Goal: Information Seeking & Learning: Learn about a topic

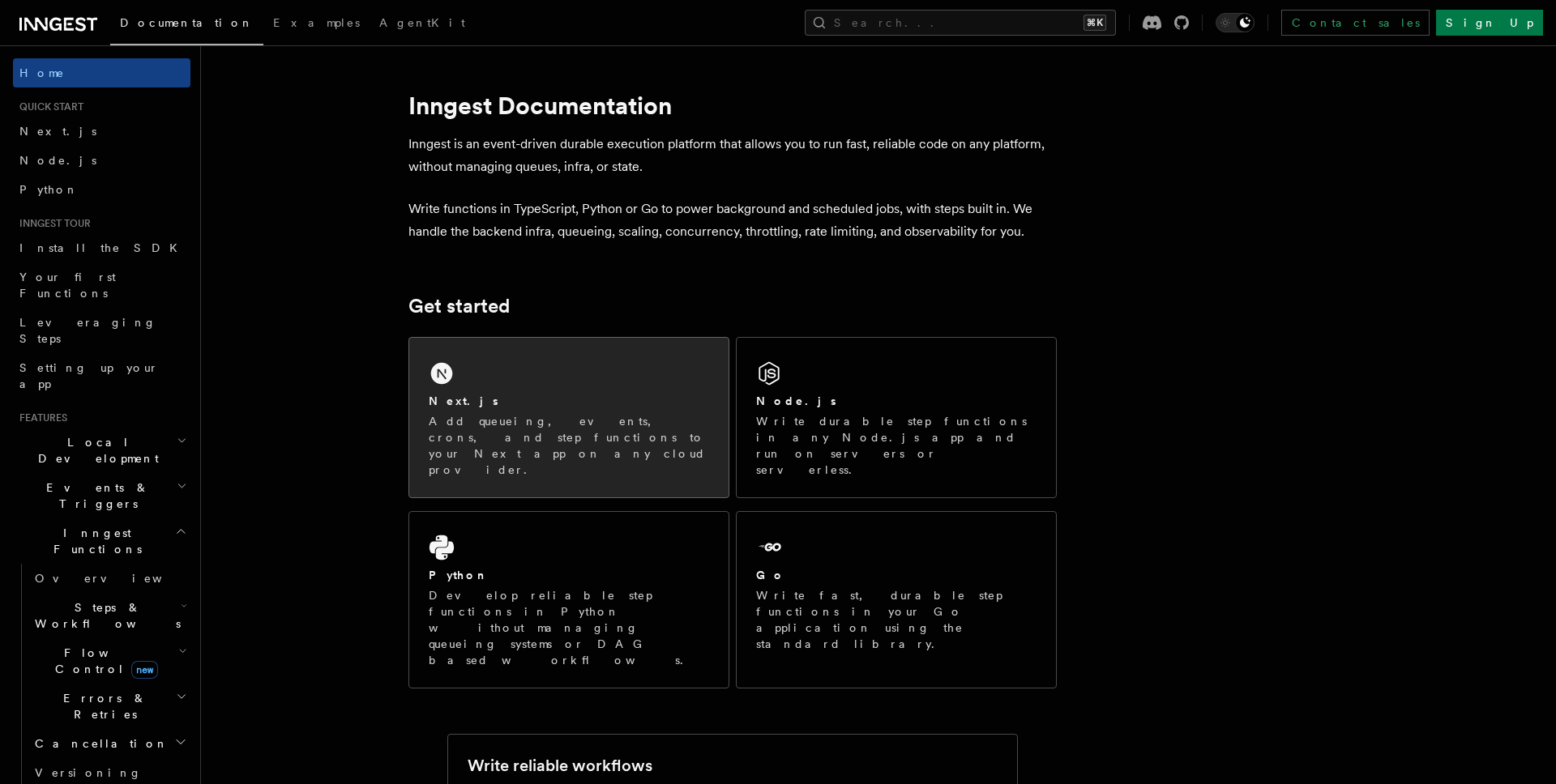
click at [506, 396] on div "Next.js" at bounding box center [569, 401] width 281 height 17
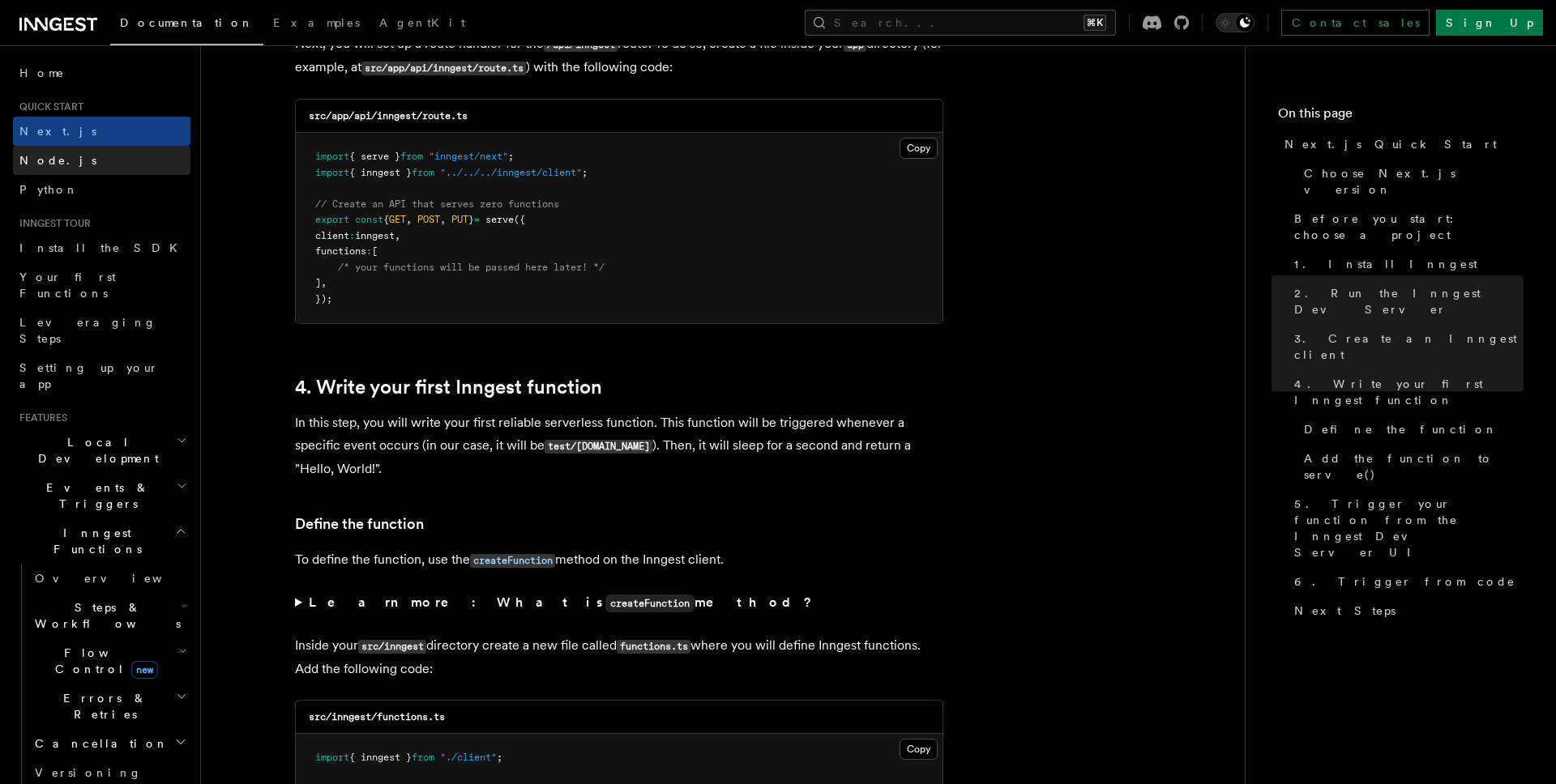
scroll to position [2288, 0]
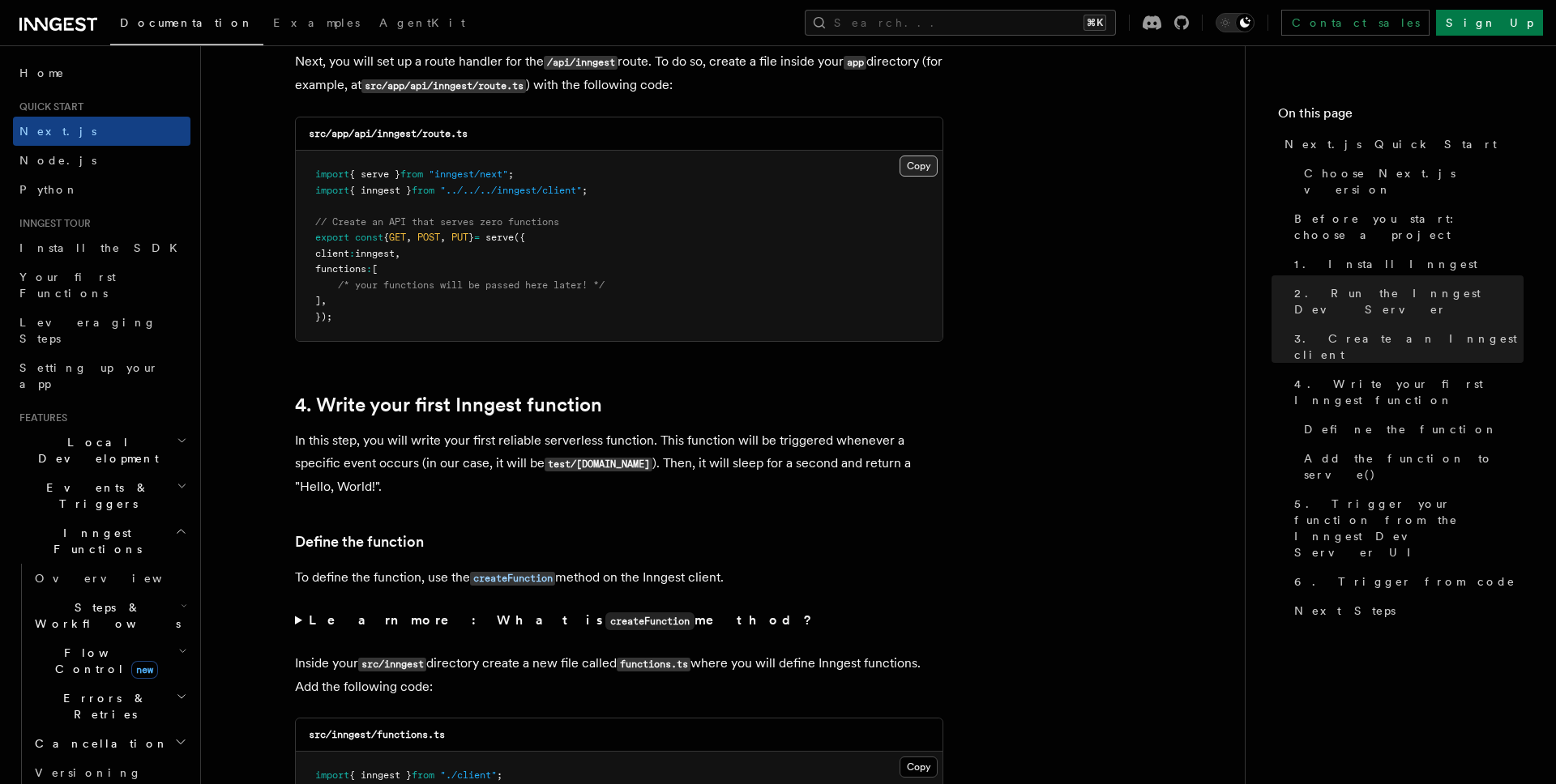
click at [918, 168] on button "Copy Copied" at bounding box center [919, 166] width 38 height 21
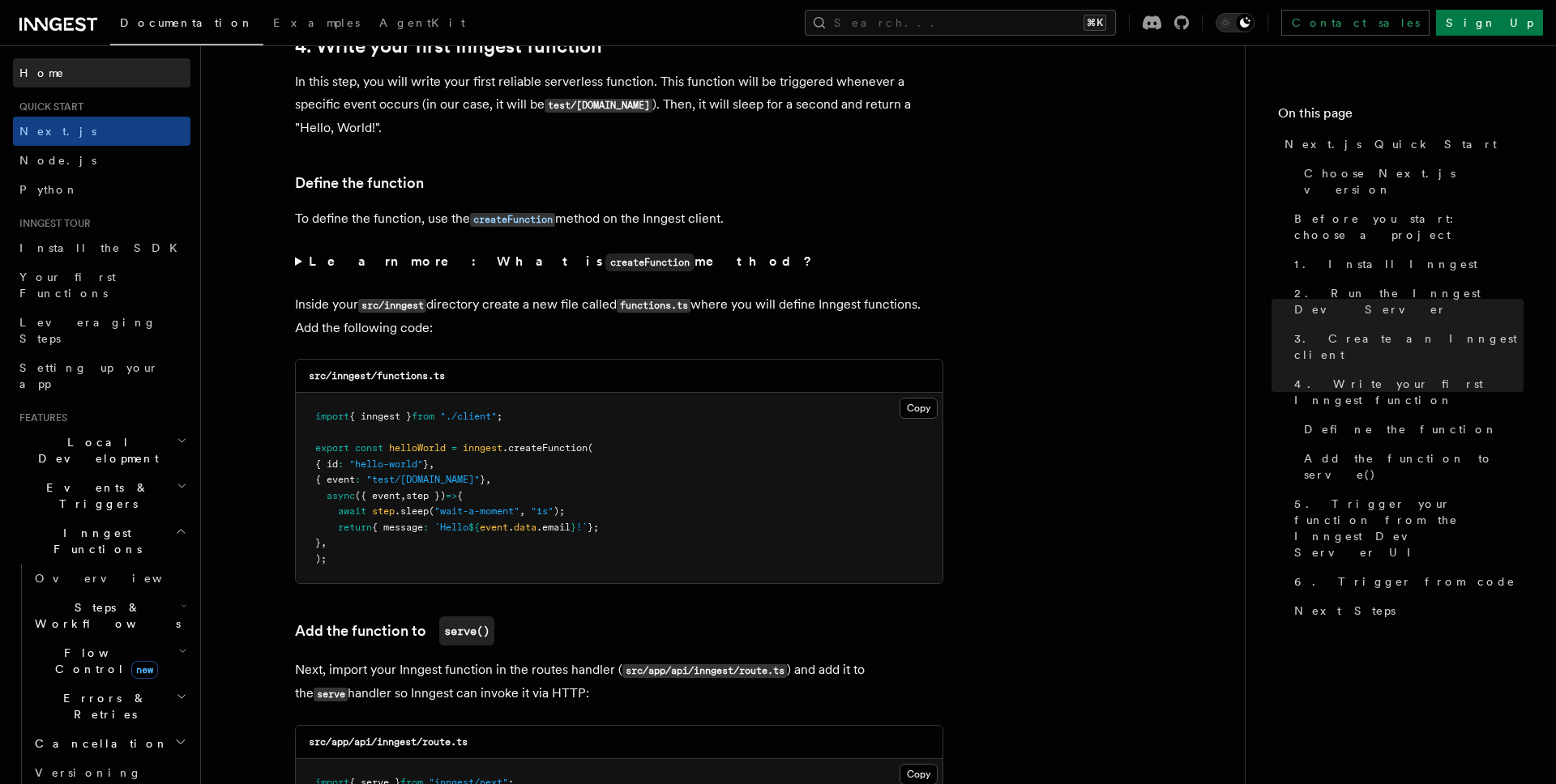
scroll to position [2662, 0]
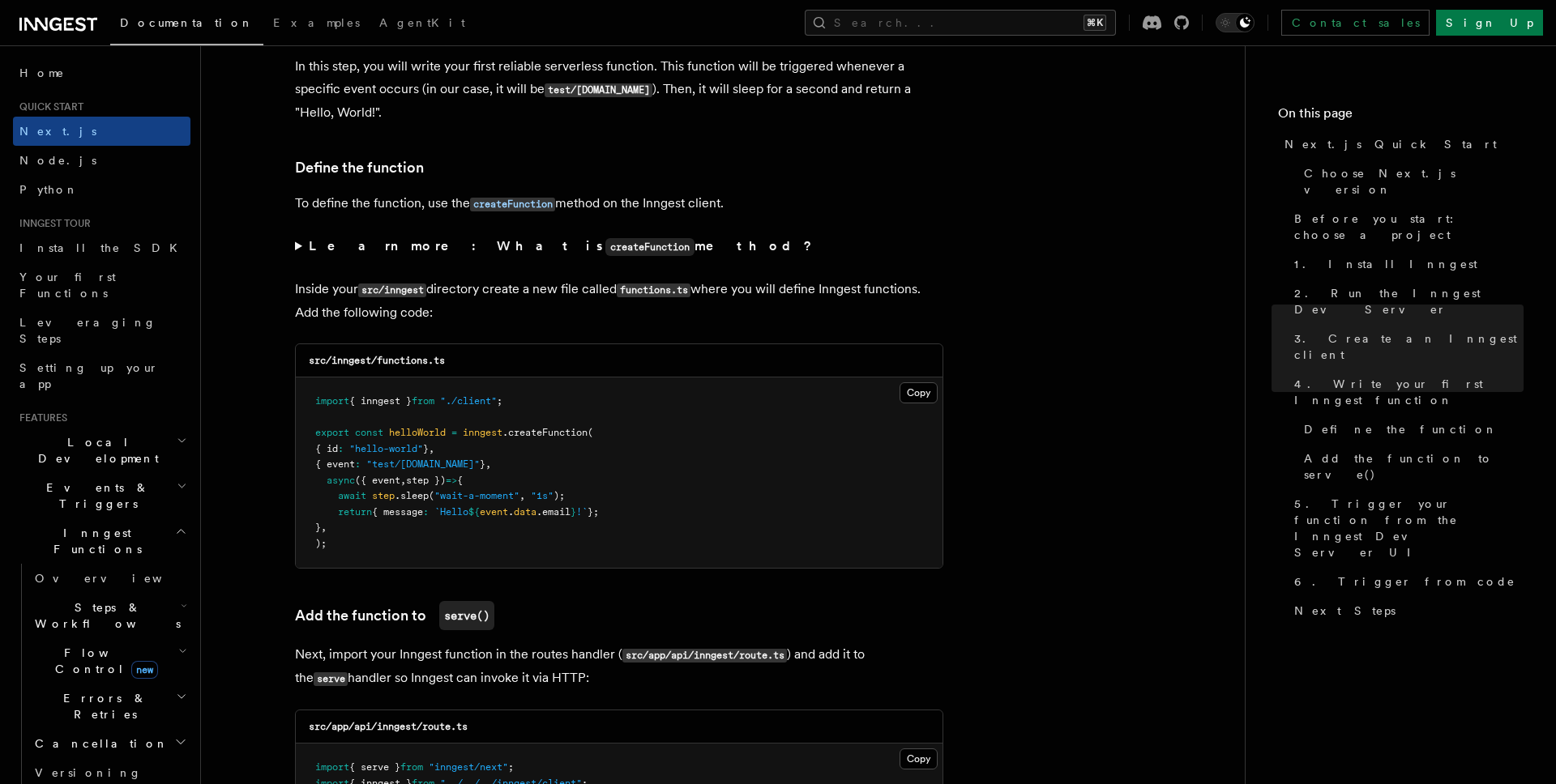
click at [914, 407] on pre "import { inngest } from "./client" ; export const helloWorld = inngest .createF…" at bounding box center [618, 472] width 647 height 190
click at [914, 395] on button "Copy Copied" at bounding box center [919, 393] width 38 height 21
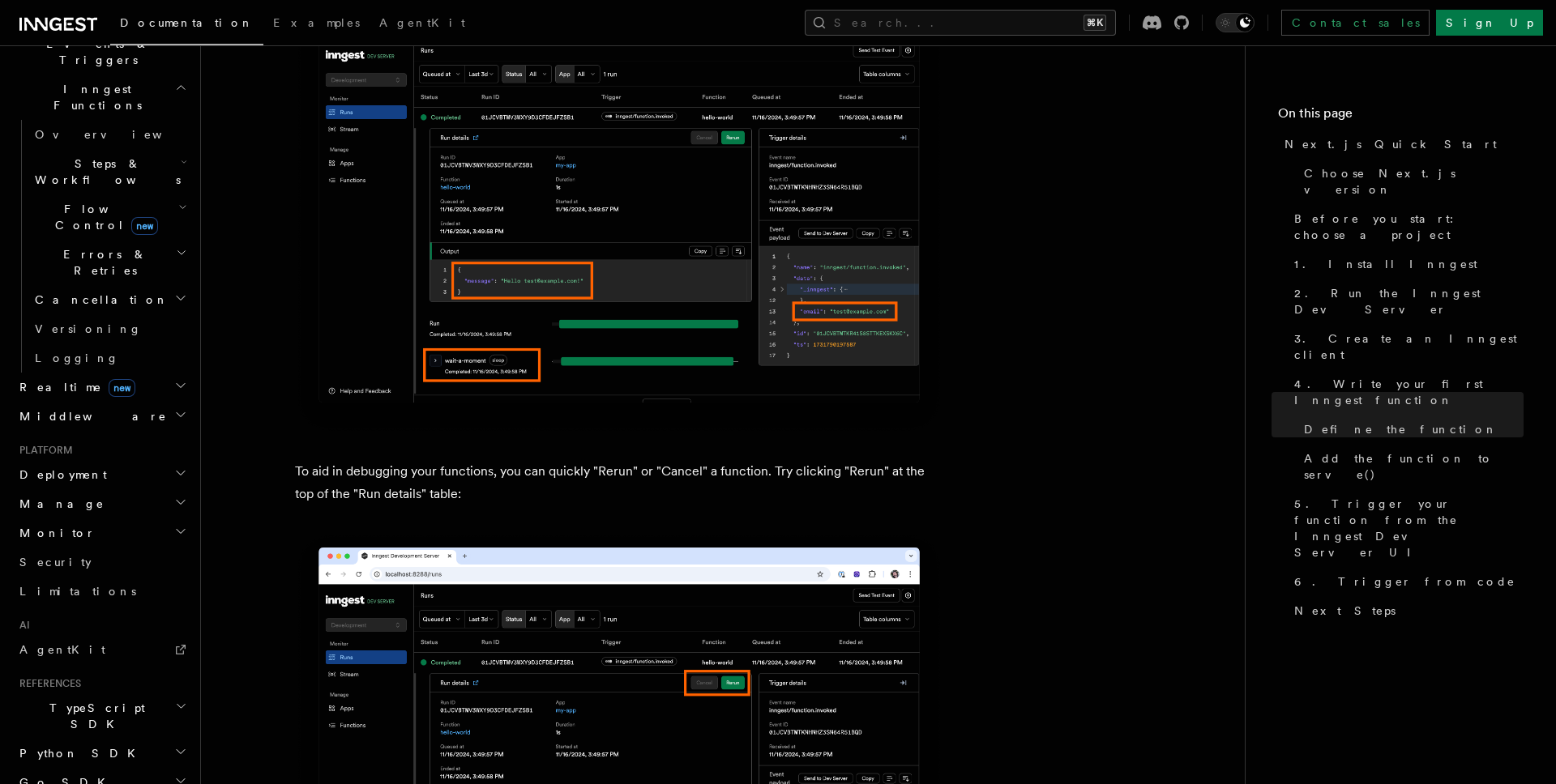
scroll to position [440, 0]
click at [178, 471] on icon "button" at bounding box center [181, 477] width 13 height 13
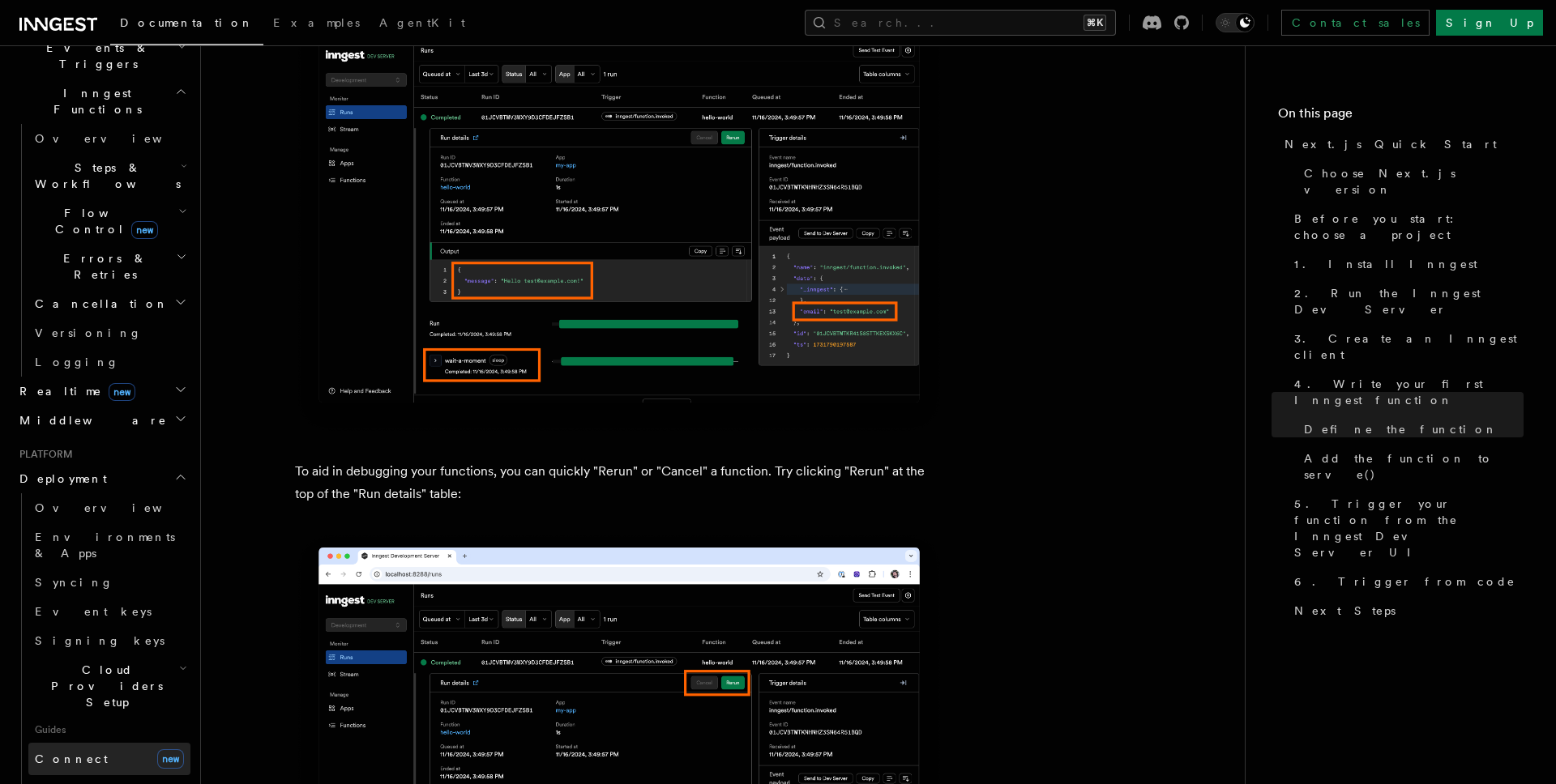
click at [108, 743] on link "Connect new" at bounding box center [109, 759] width 162 height 33
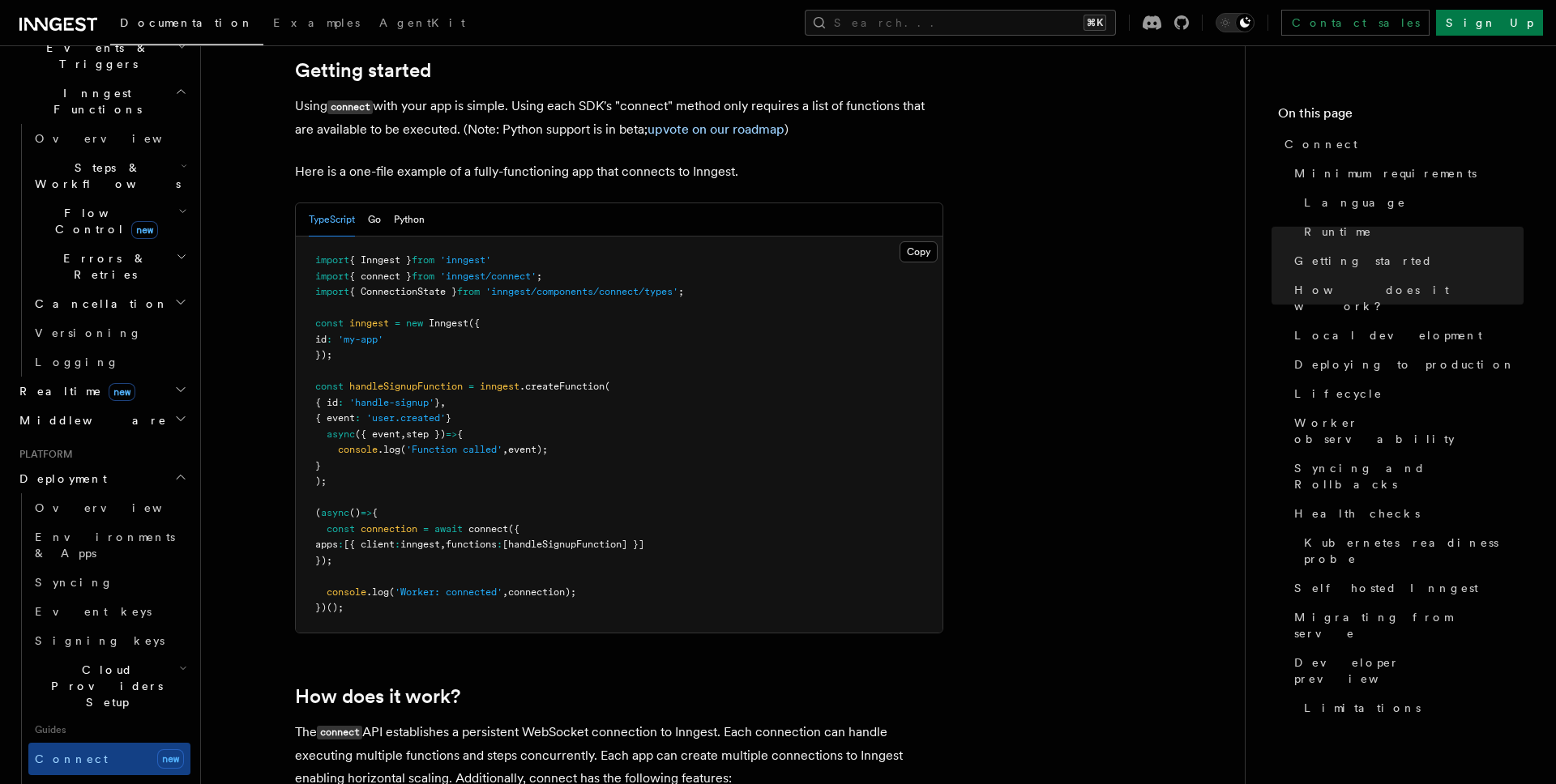
scroll to position [1130, 0]
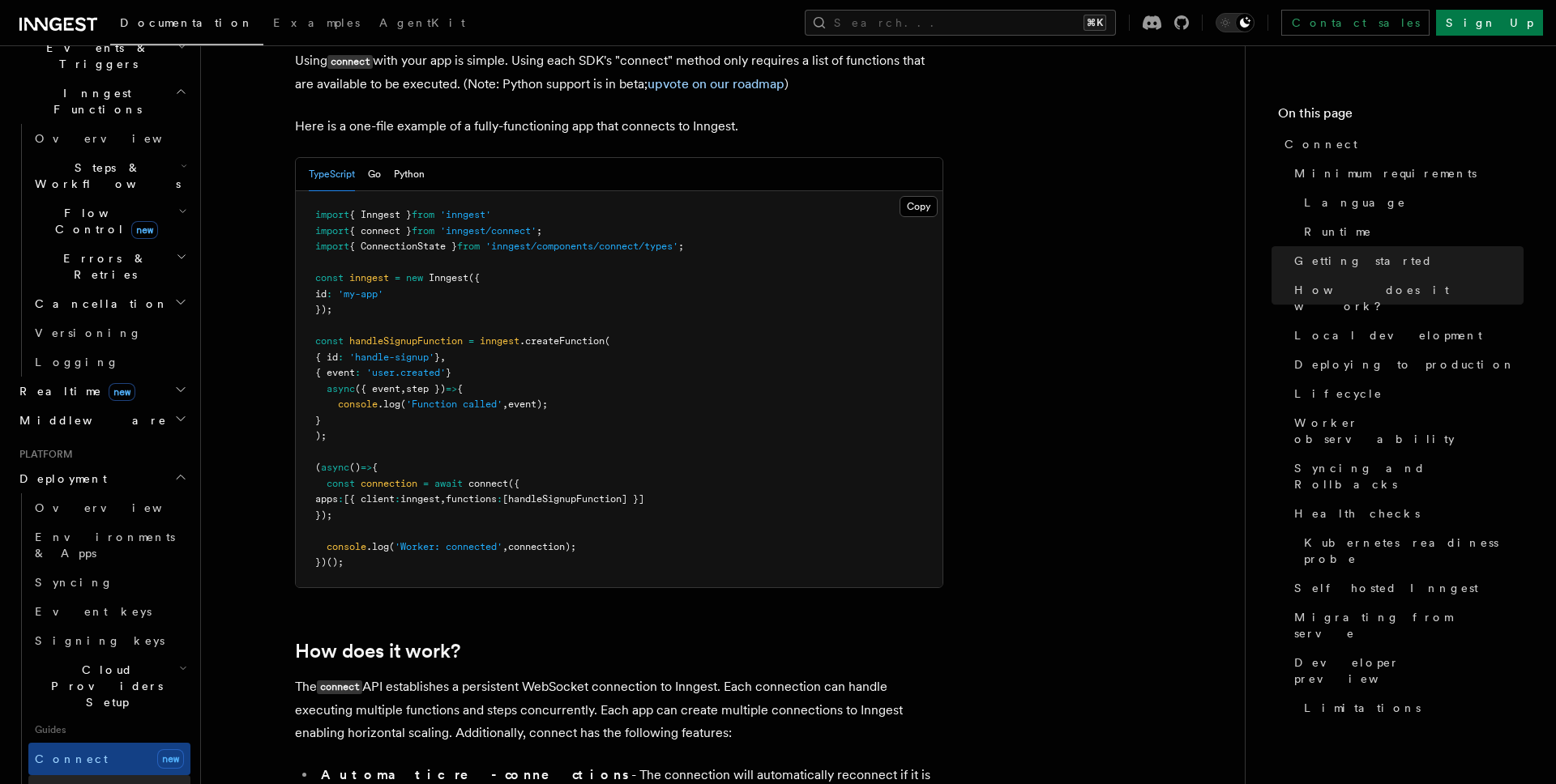
click at [99, 775] on link "Self hosting" at bounding box center [109, 790] width 162 height 29
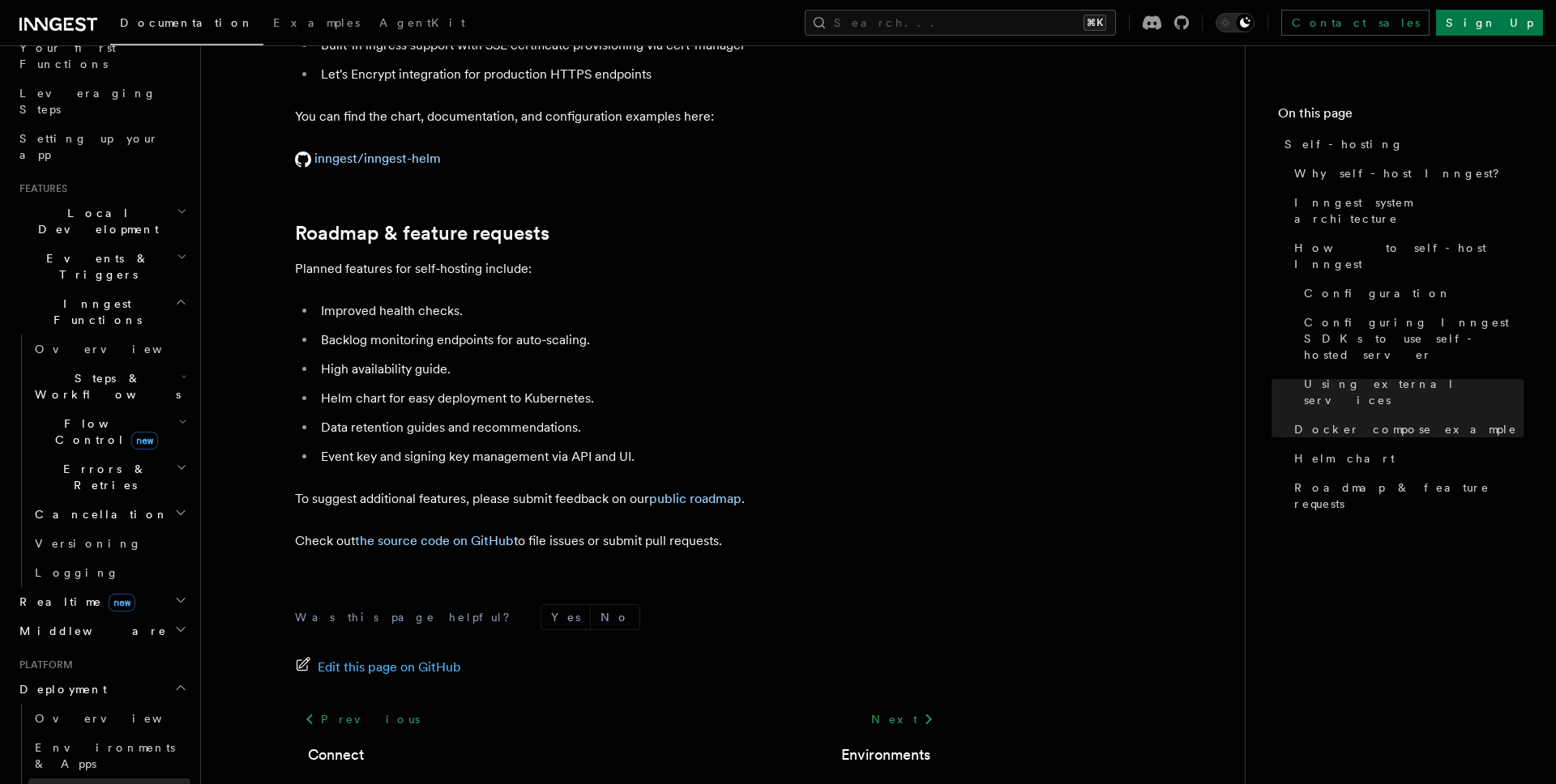
scroll to position [228, 0]
click at [131, 433] on span "new" at bounding box center [144, 442] width 27 height 18
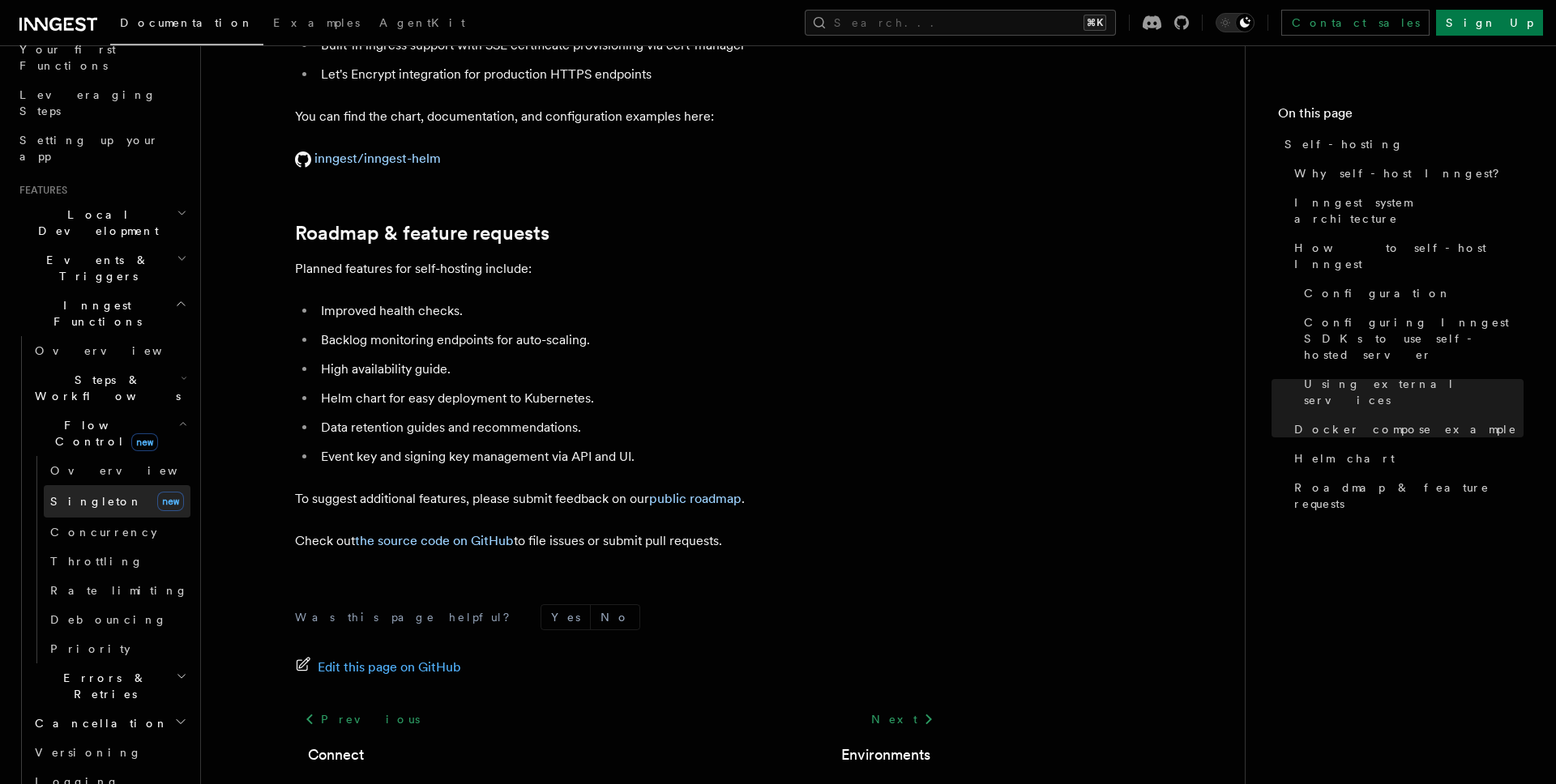
click at [107, 485] on link "[PERSON_NAME] new" at bounding box center [116, 502] width 146 height 33
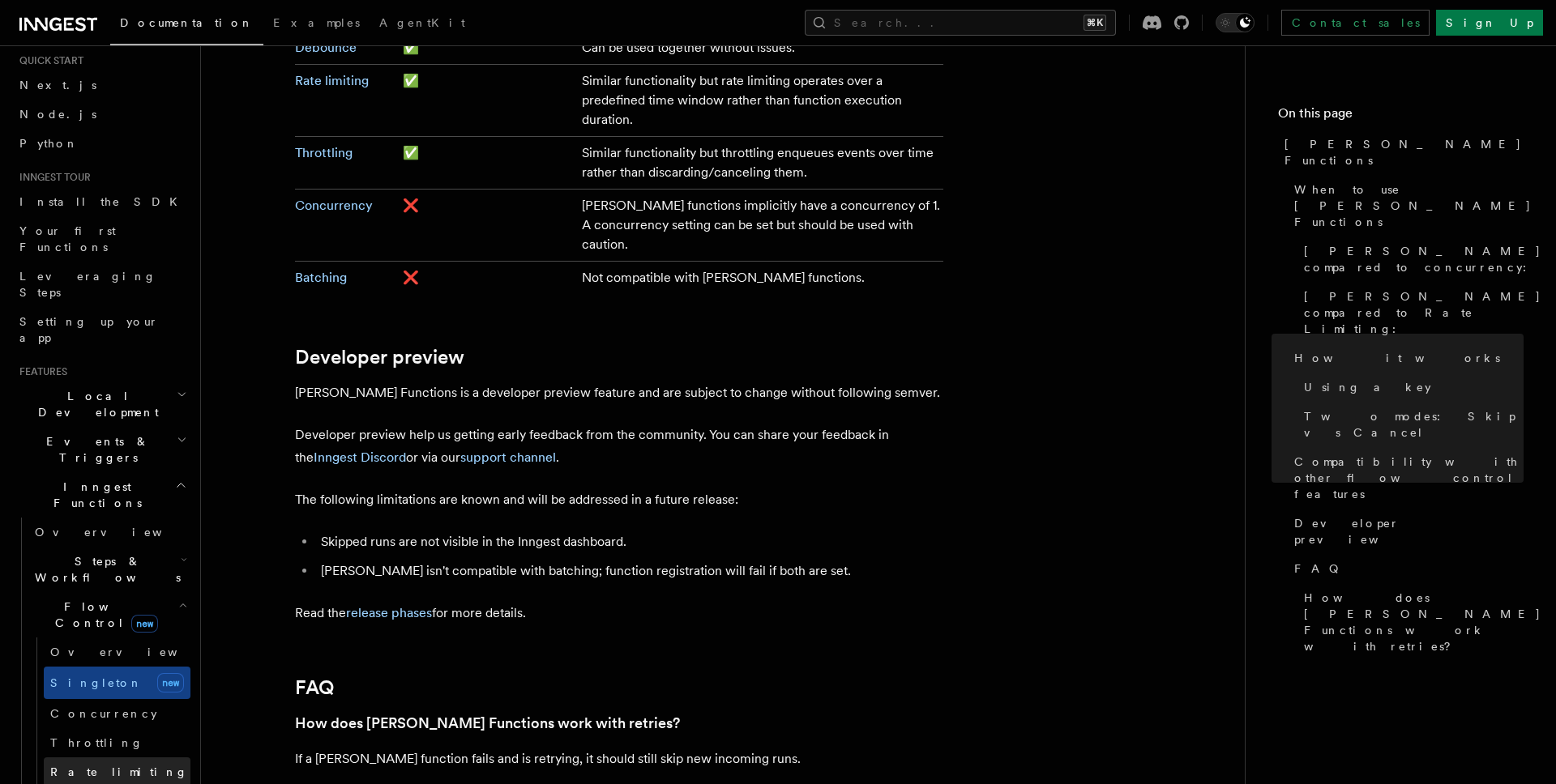
scroll to position [20, 0]
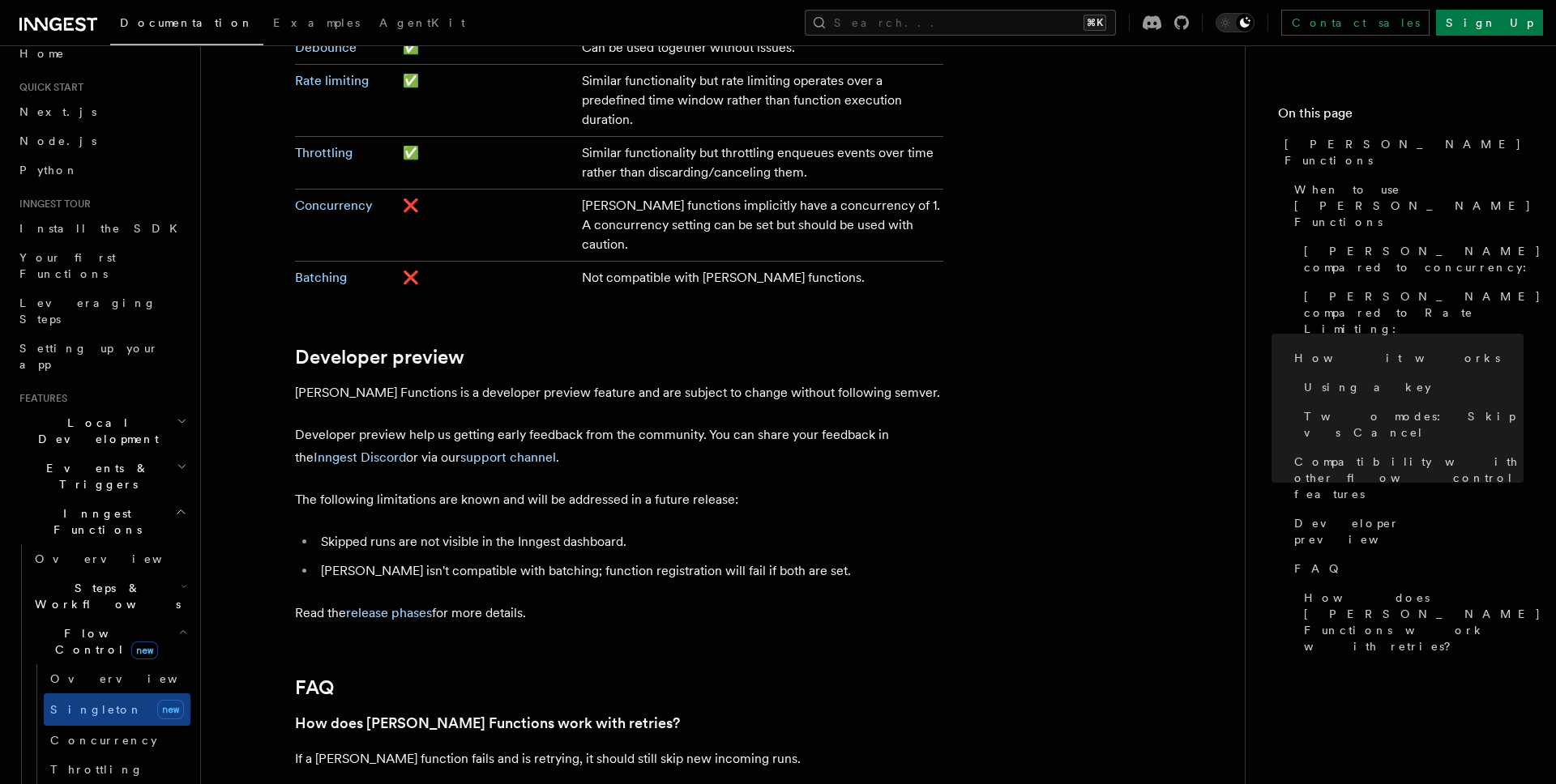
click at [106, 415] on span "Local Development" at bounding box center [94, 431] width 164 height 33
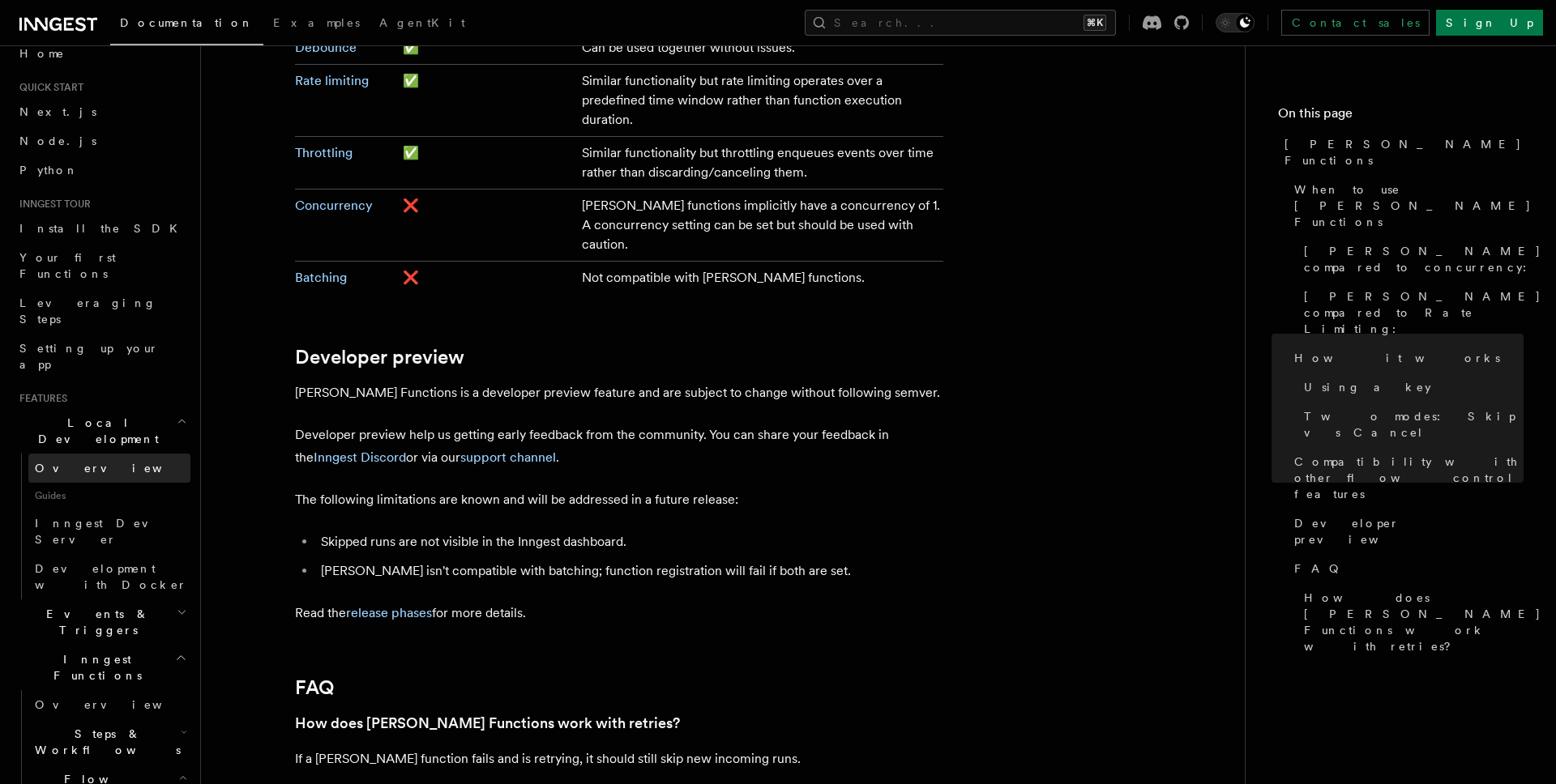
scroll to position [0, 0]
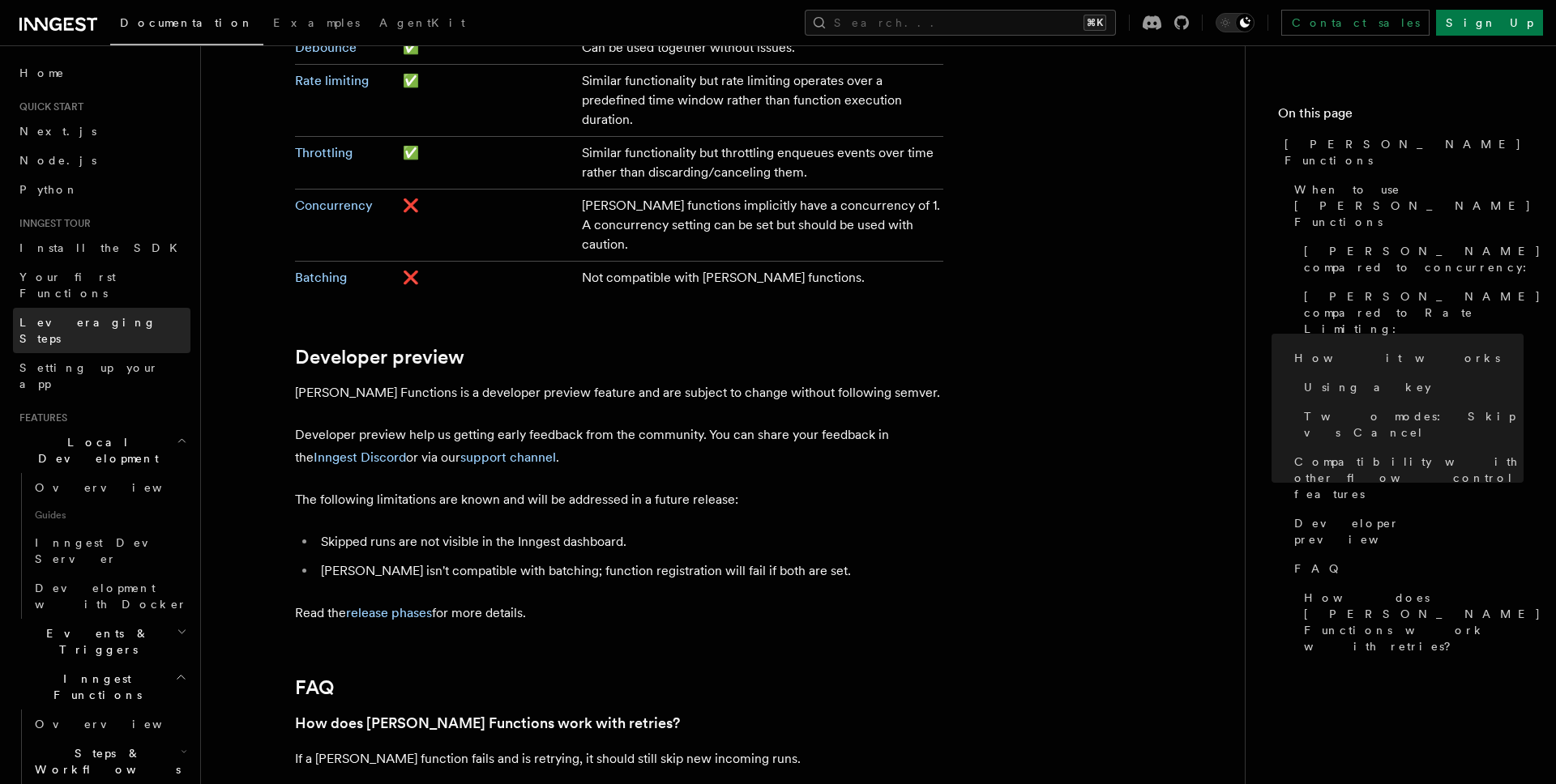
click at [104, 316] on span "Leveraging Steps" at bounding box center [88, 330] width 137 height 29
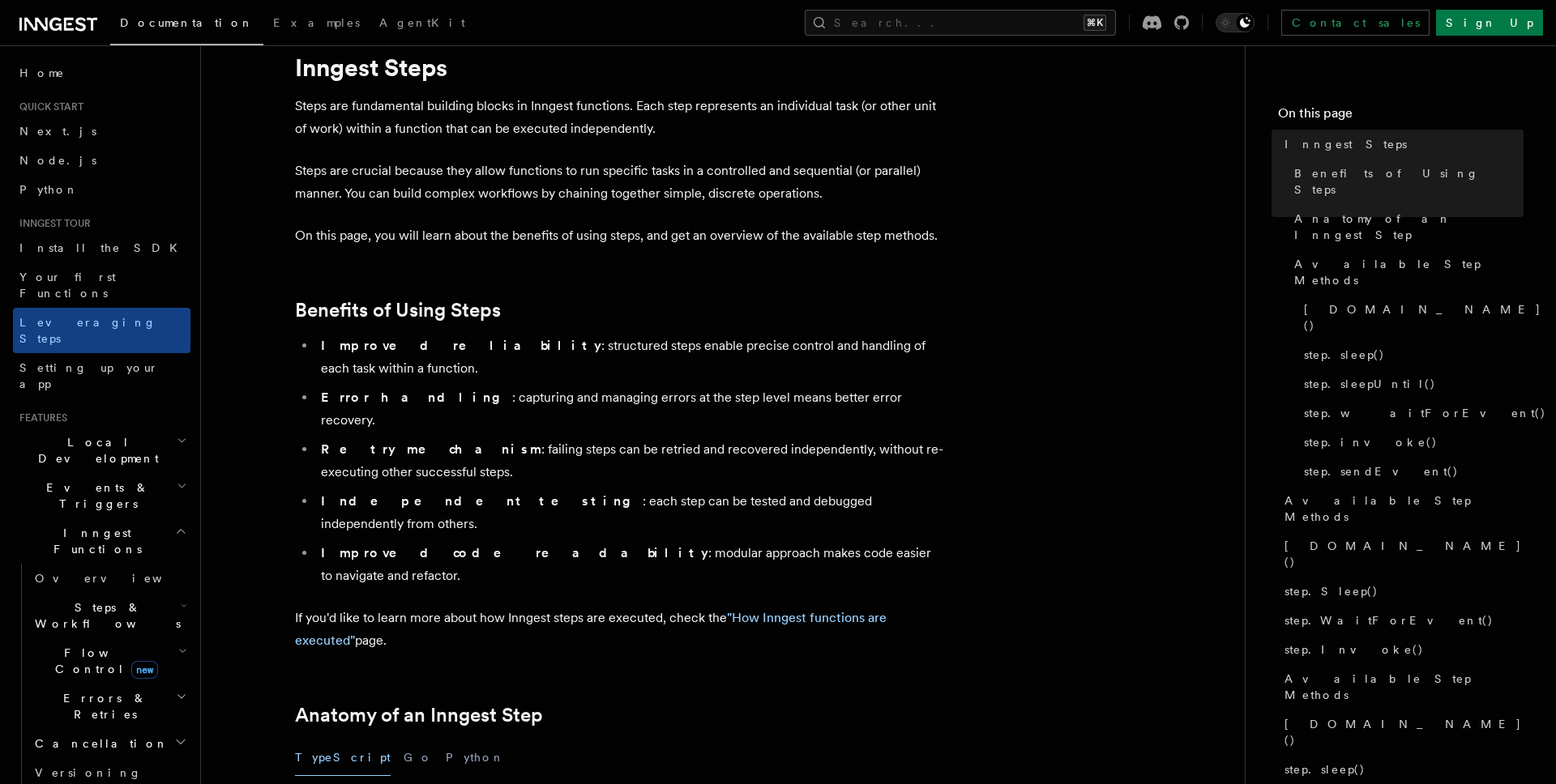
scroll to position [65, 0]
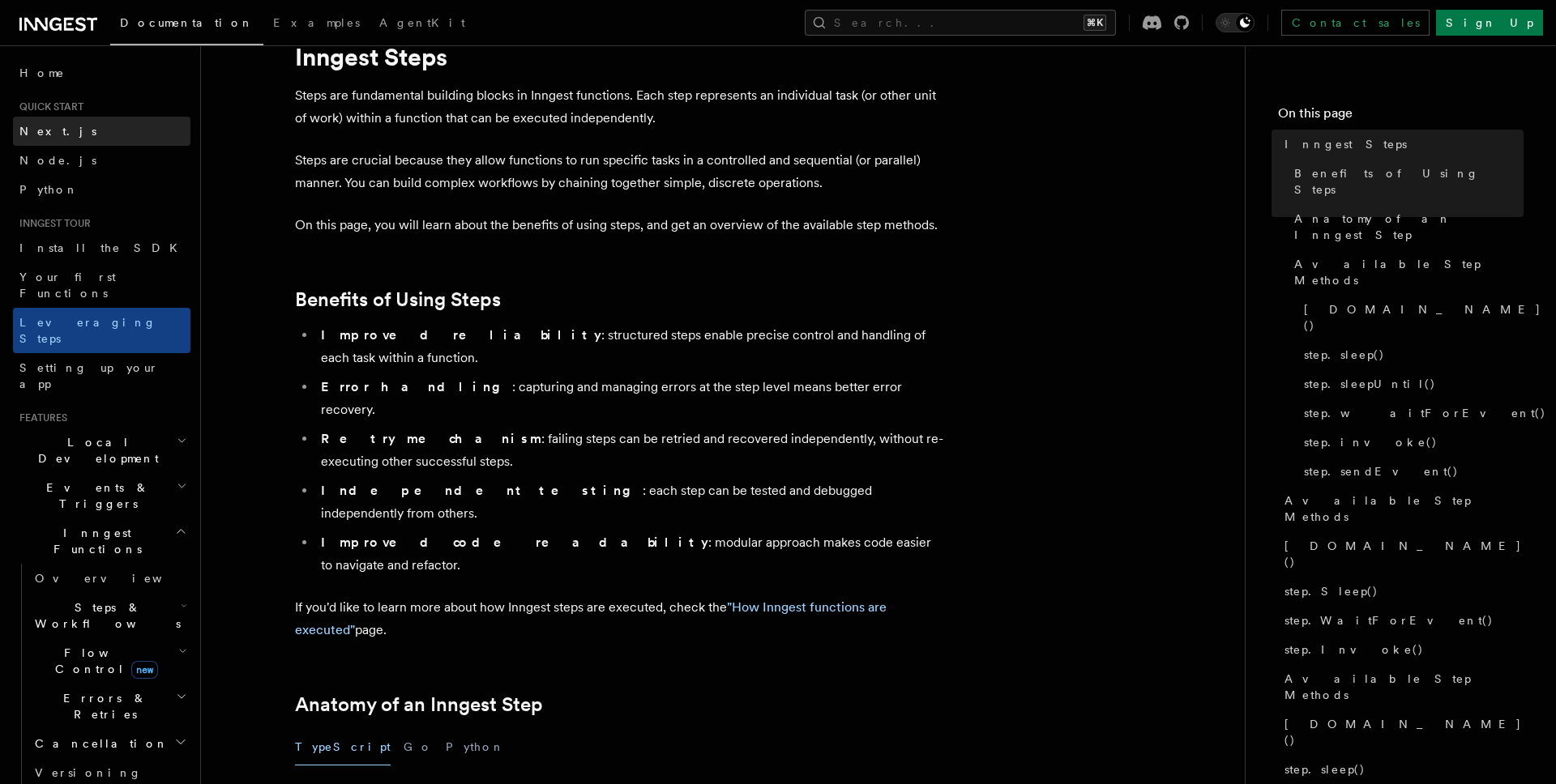
click at [59, 126] on link "Next.js" at bounding box center [101, 131] width 177 height 29
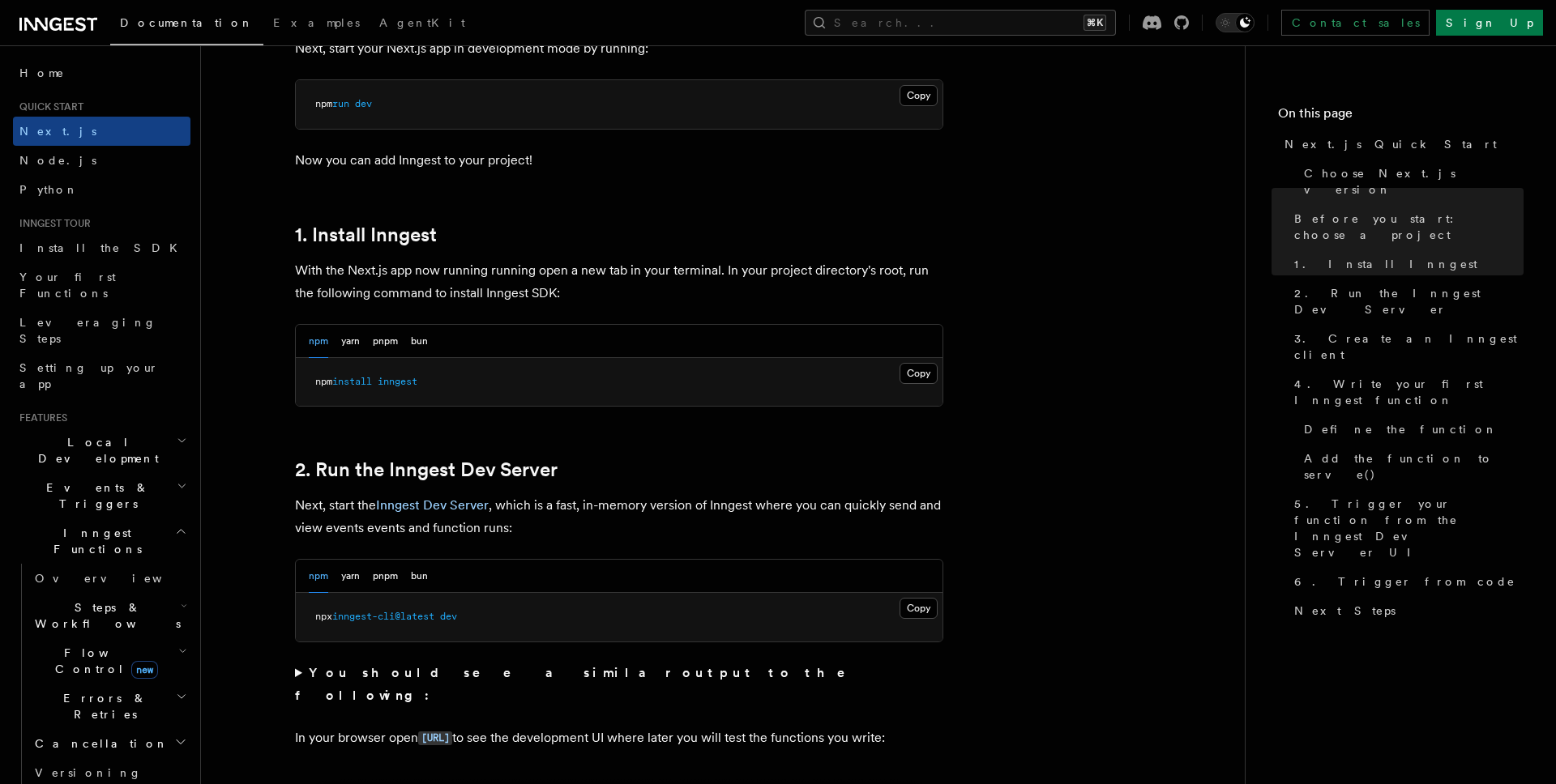
scroll to position [761, 0]
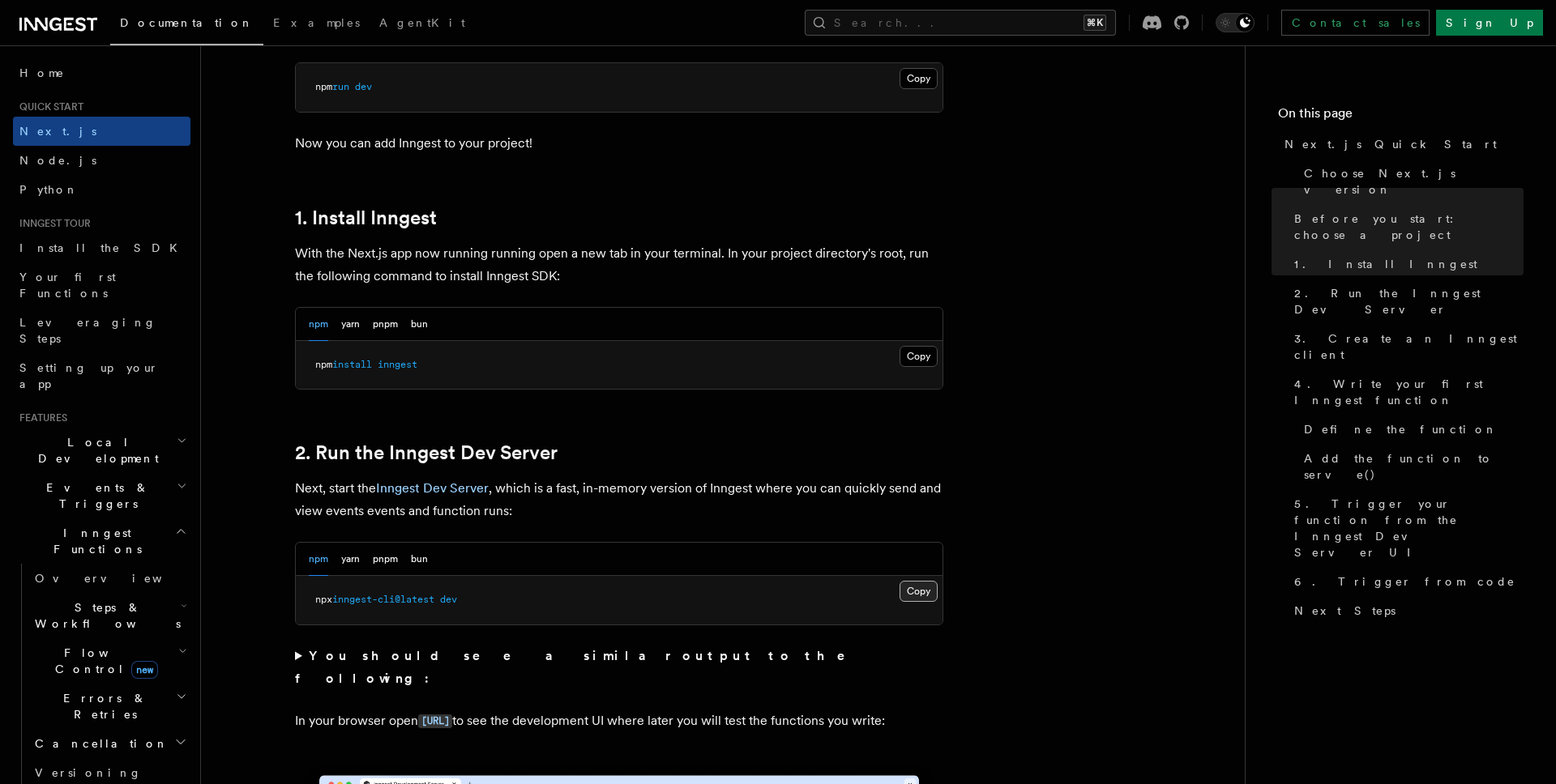
click at [927, 594] on button "Copy Copied" at bounding box center [919, 591] width 38 height 21
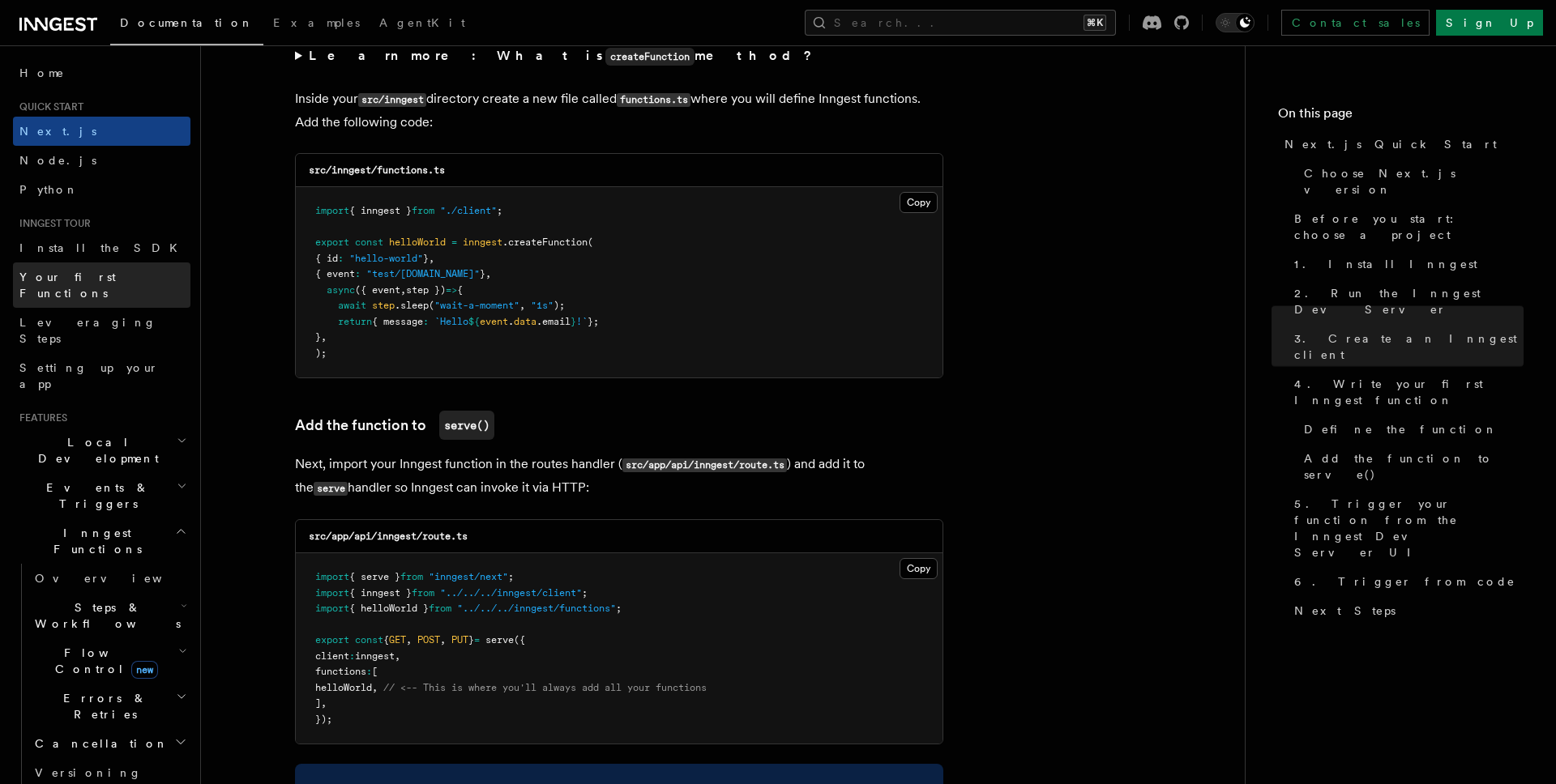
scroll to position [2862, 0]
